Goal: Transaction & Acquisition: Purchase product/service

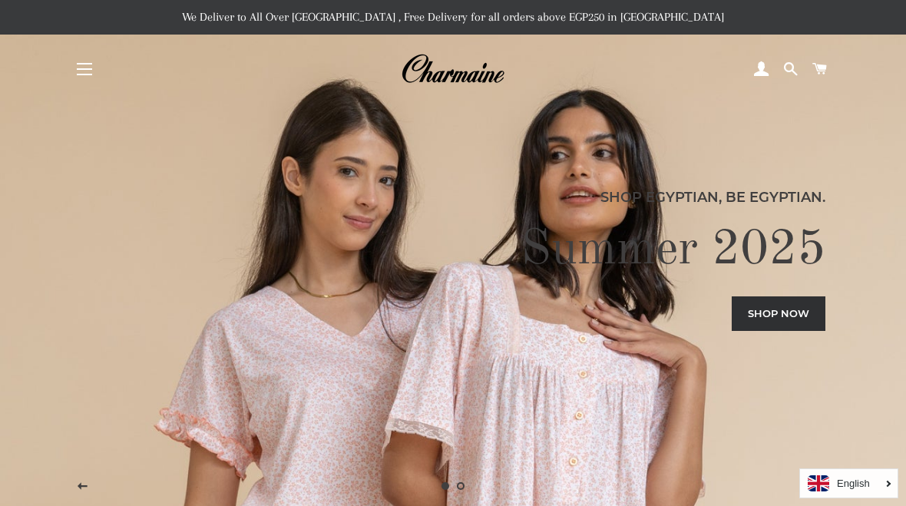
click at [89, 81] on button "Site navigation" at bounding box center [84, 69] width 38 height 38
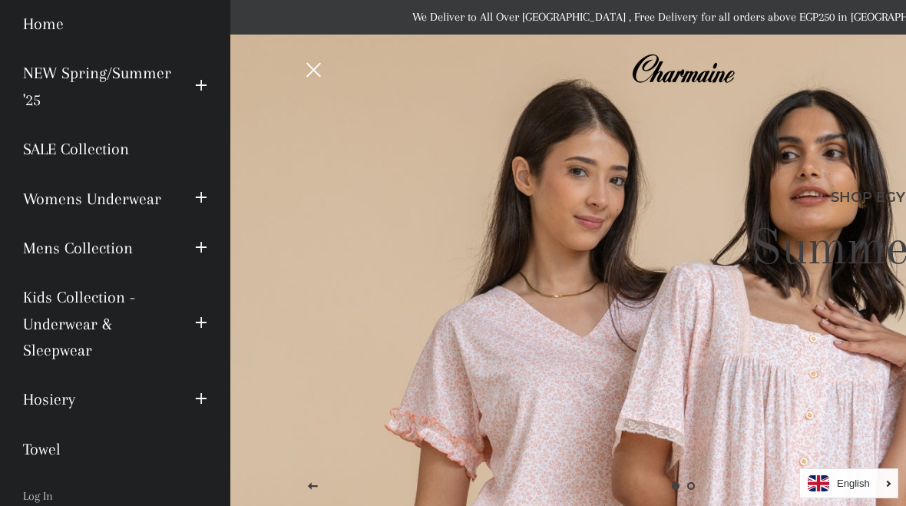
scroll to position [56, 0]
click at [62, 401] on link "Hosiery" at bounding box center [98, 398] width 172 height 49
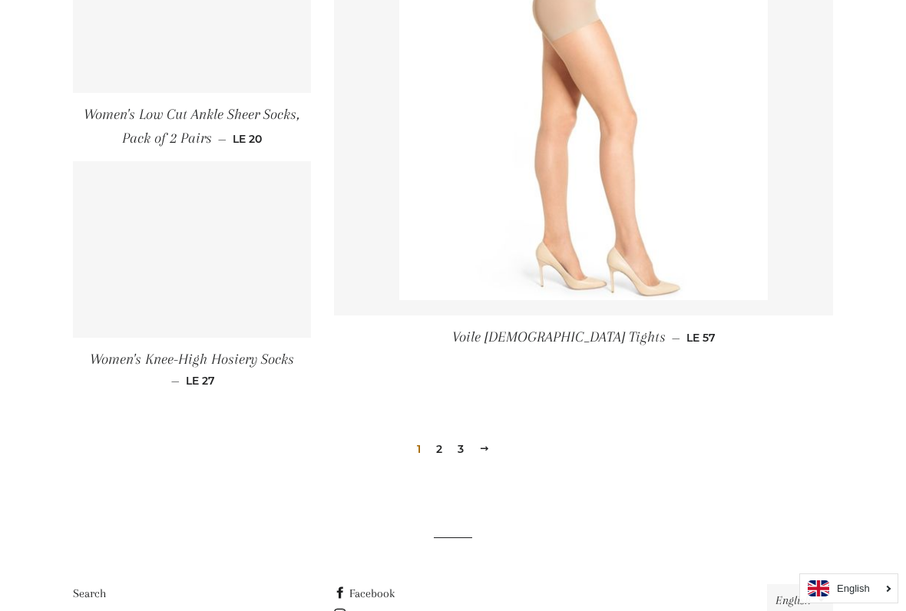
scroll to position [2160, 0]
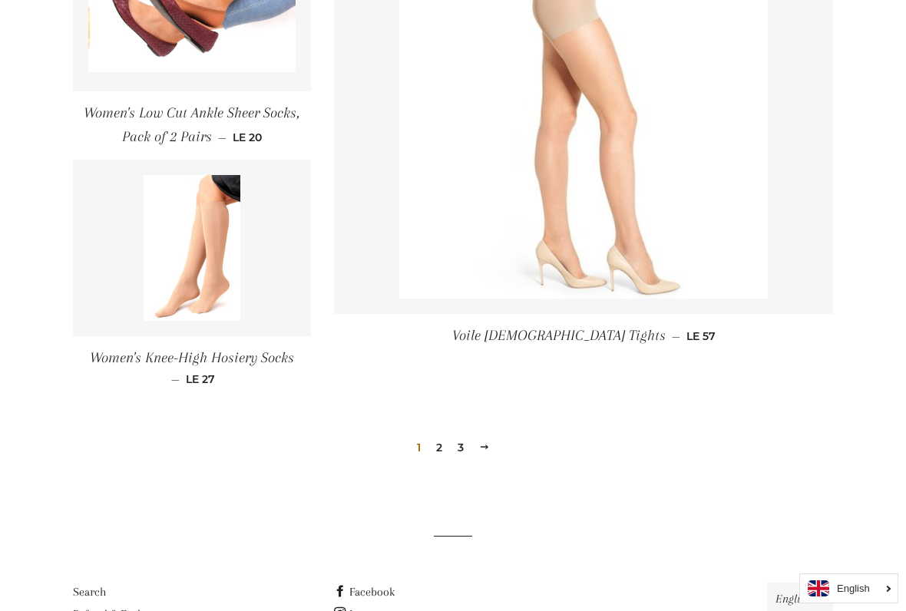
click at [445, 441] on link "2" at bounding box center [439, 447] width 18 height 23
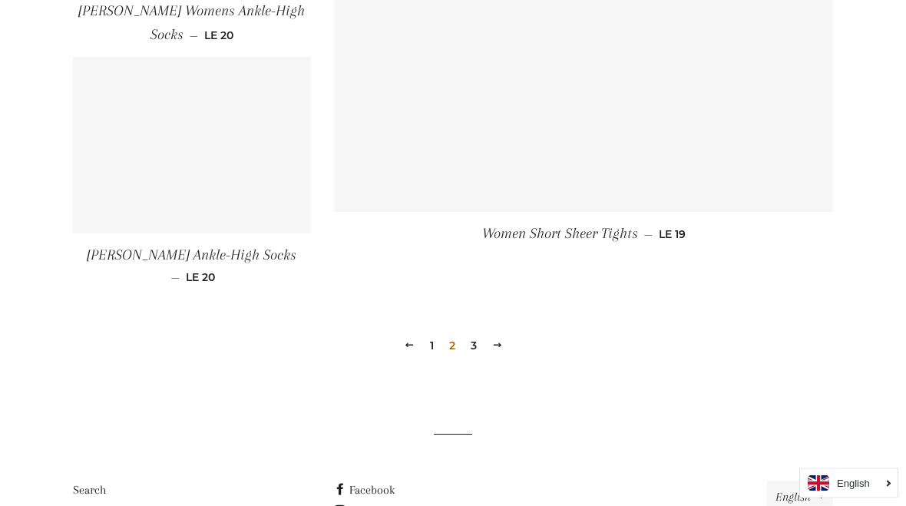
scroll to position [2209, 0]
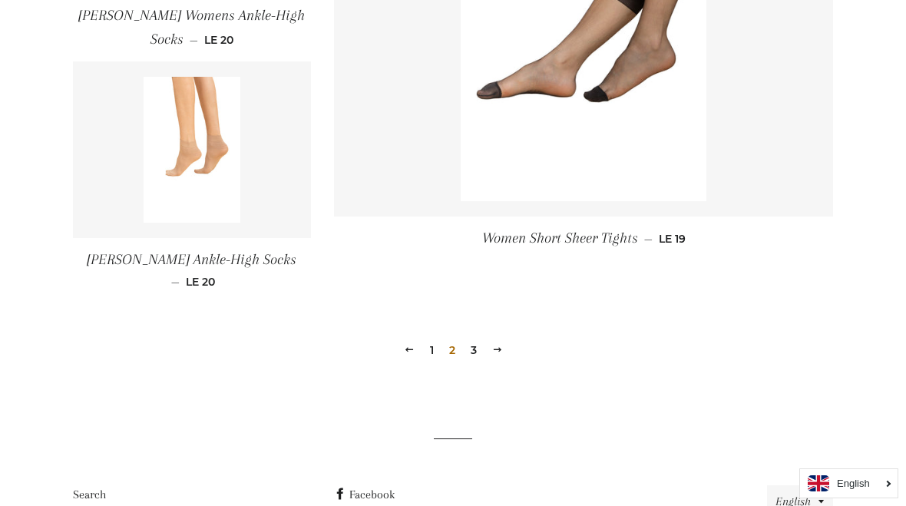
click at [478, 338] on link "3" at bounding box center [473, 349] width 18 height 23
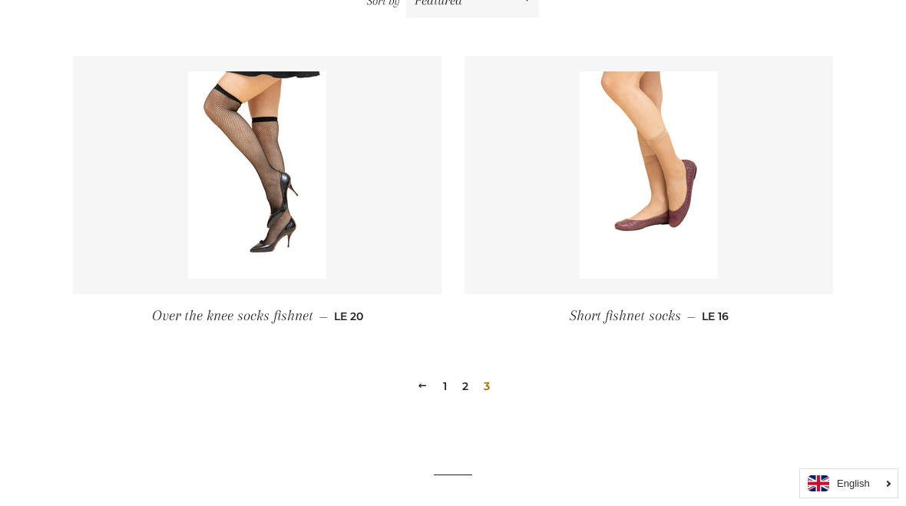
scroll to position [592, 0]
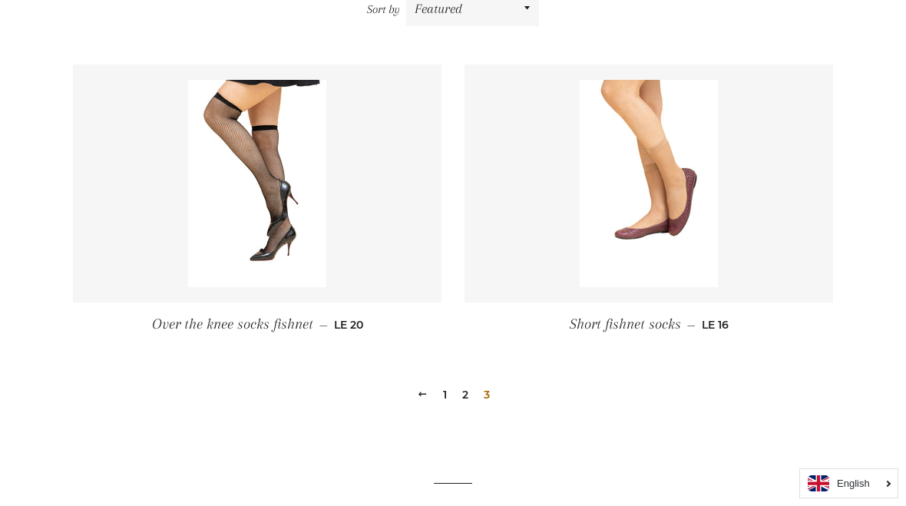
click at [441, 398] on link "1" at bounding box center [445, 394] width 16 height 23
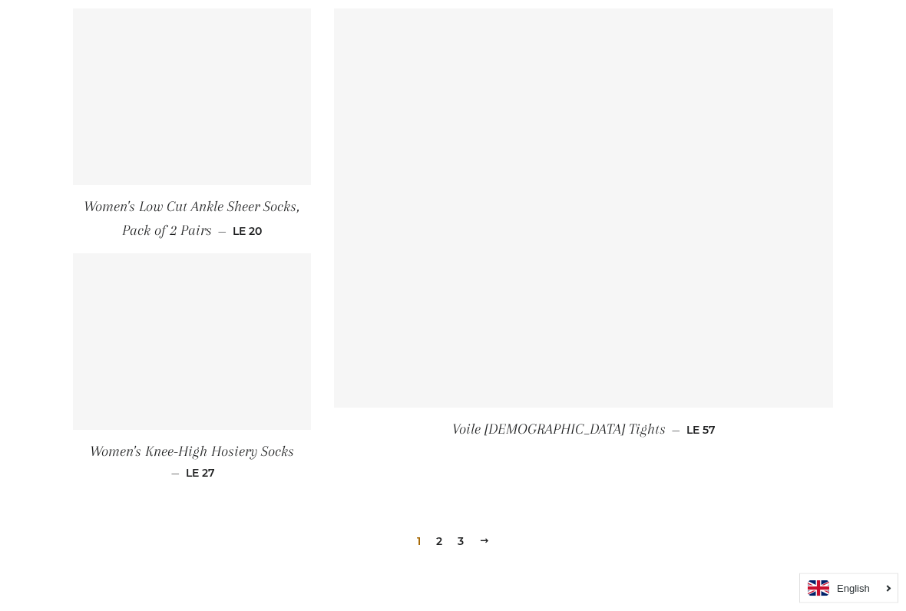
scroll to position [2066, 0]
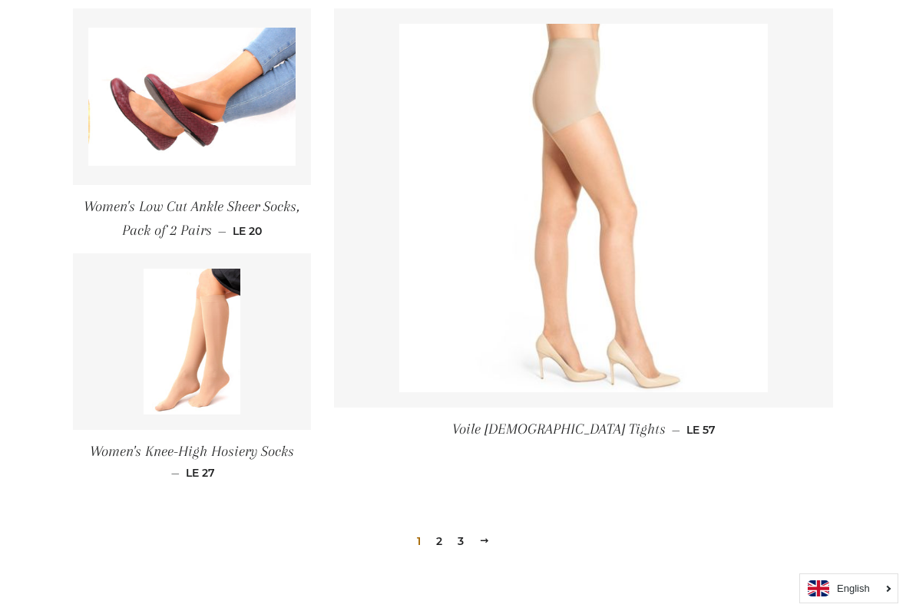
click at [695, 352] on img at bounding box center [583, 208] width 368 height 368
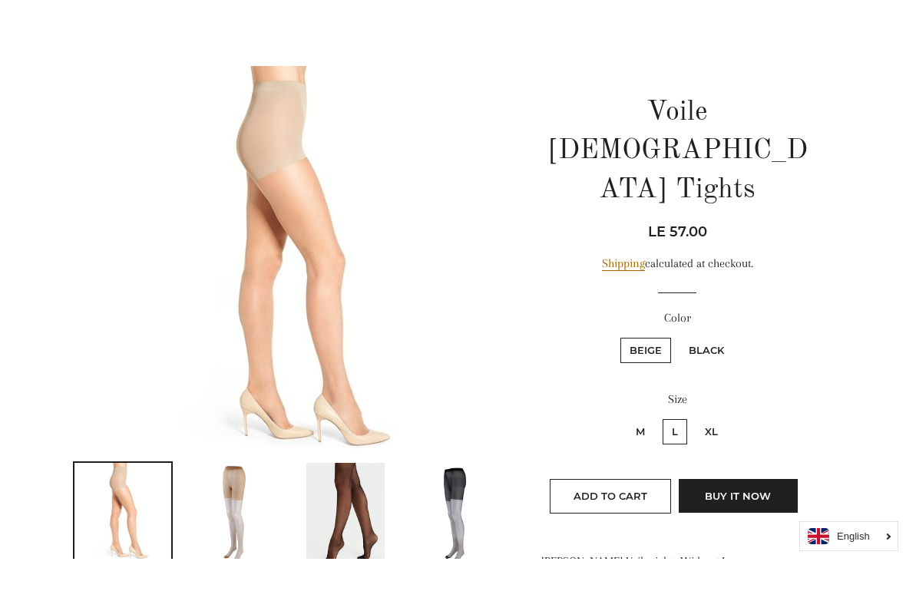
scroll to position [139, 0]
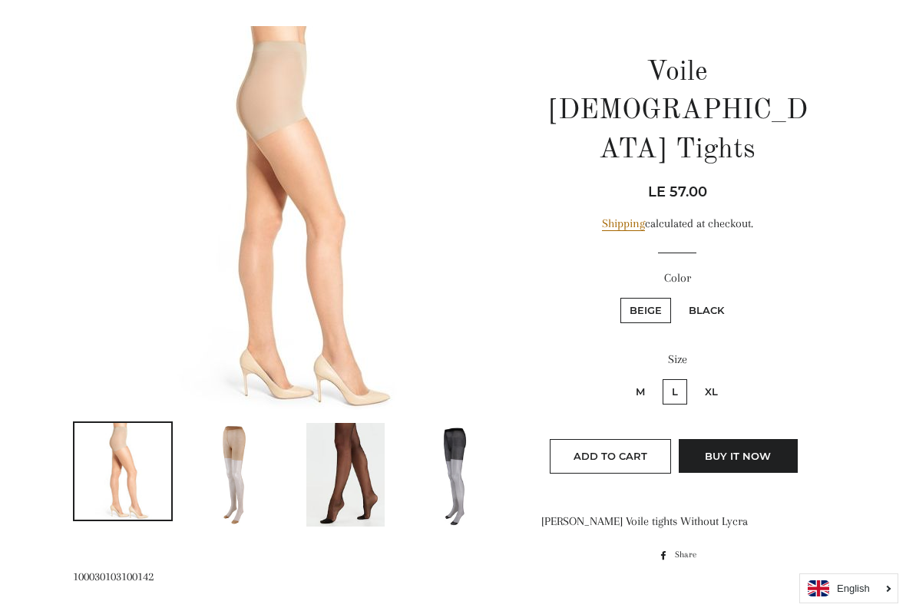
click at [360, 488] on img at bounding box center [345, 475] width 78 height 104
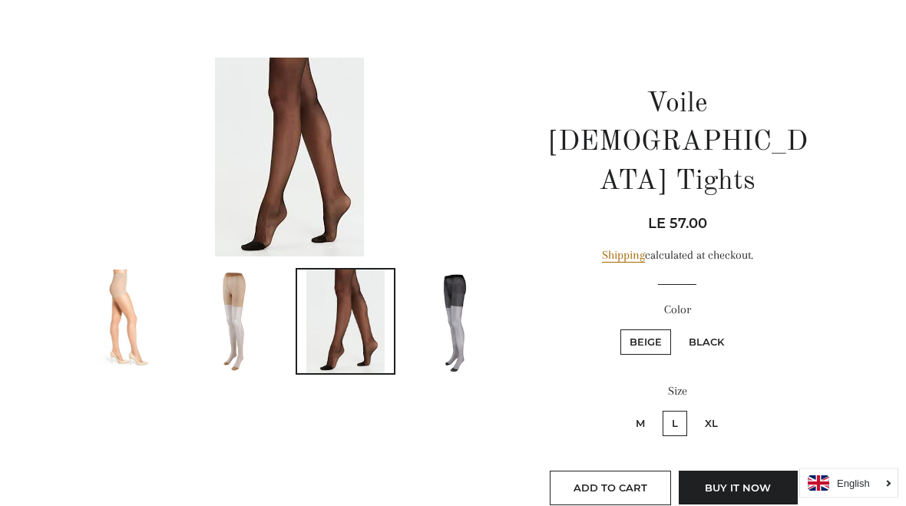
scroll to position [0, 0]
